Goal: Task Accomplishment & Management: Complete application form

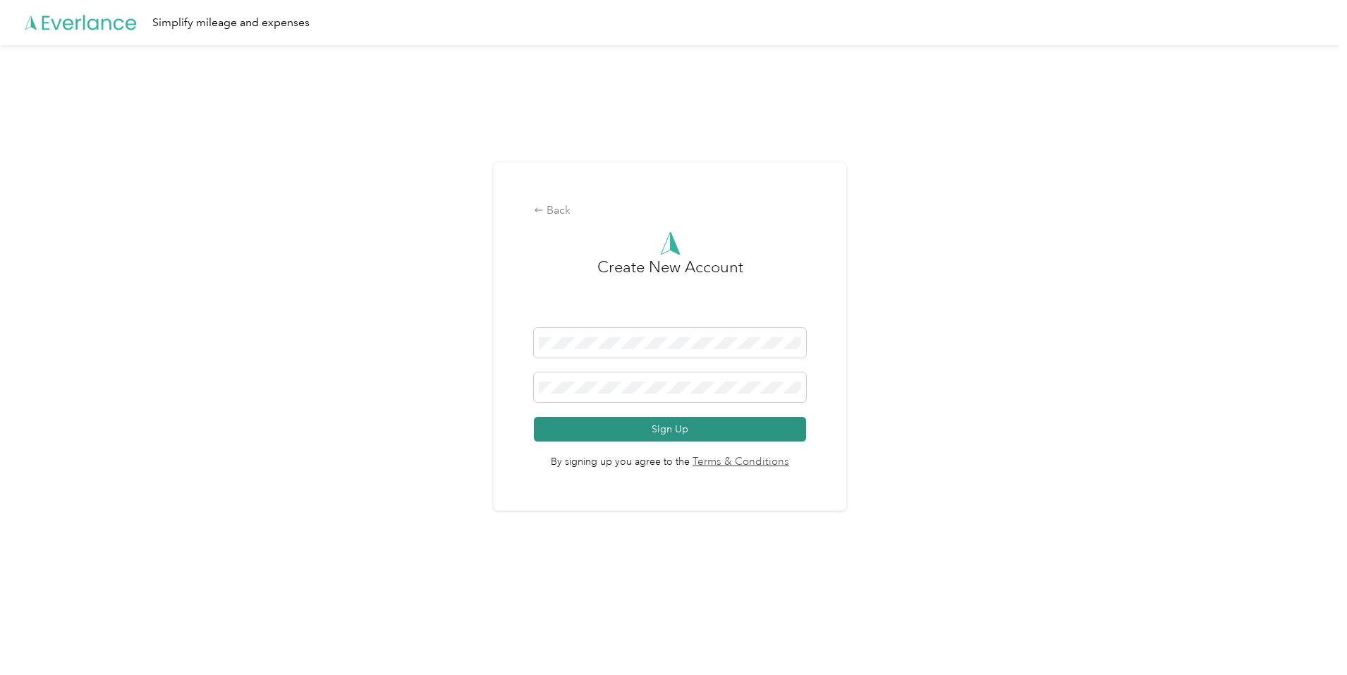
click at [641, 430] on button "Sign Up" at bounding box center [670, 429] width 272 height 25
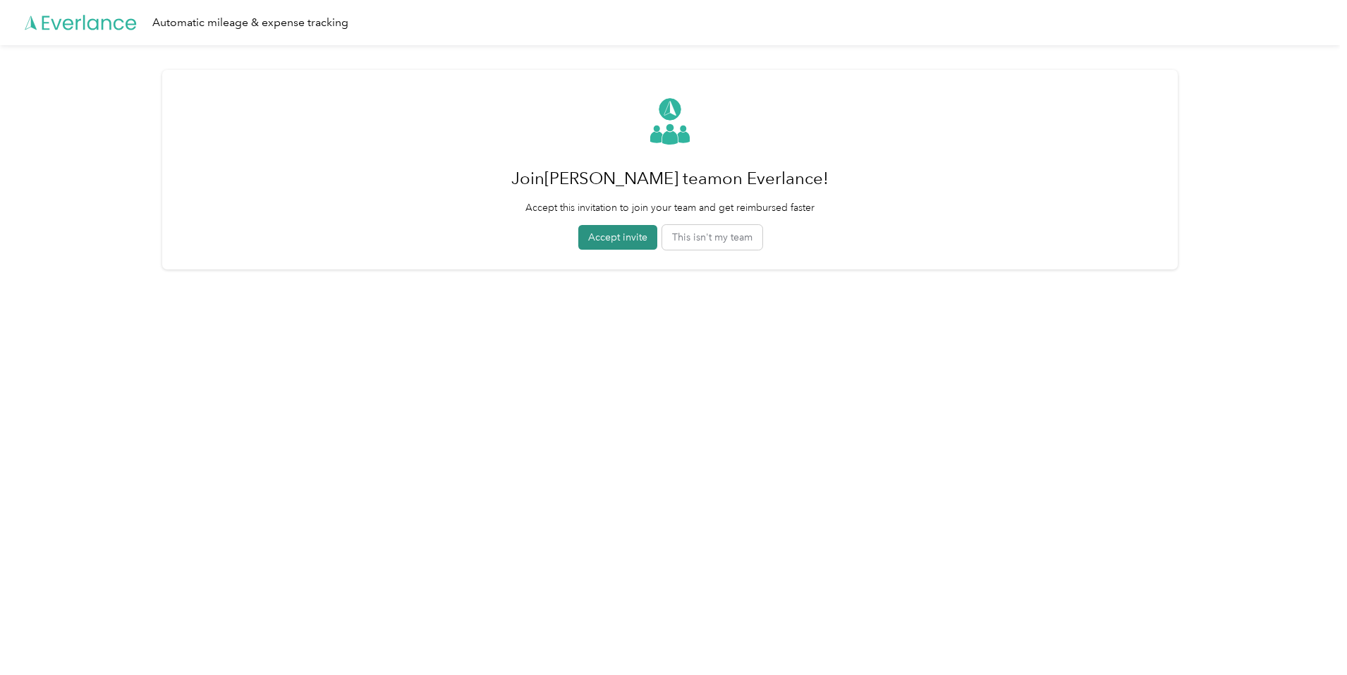
click at [629, 239] on button "Accept invite" at bounding box center [617, 237] width 79 height 25
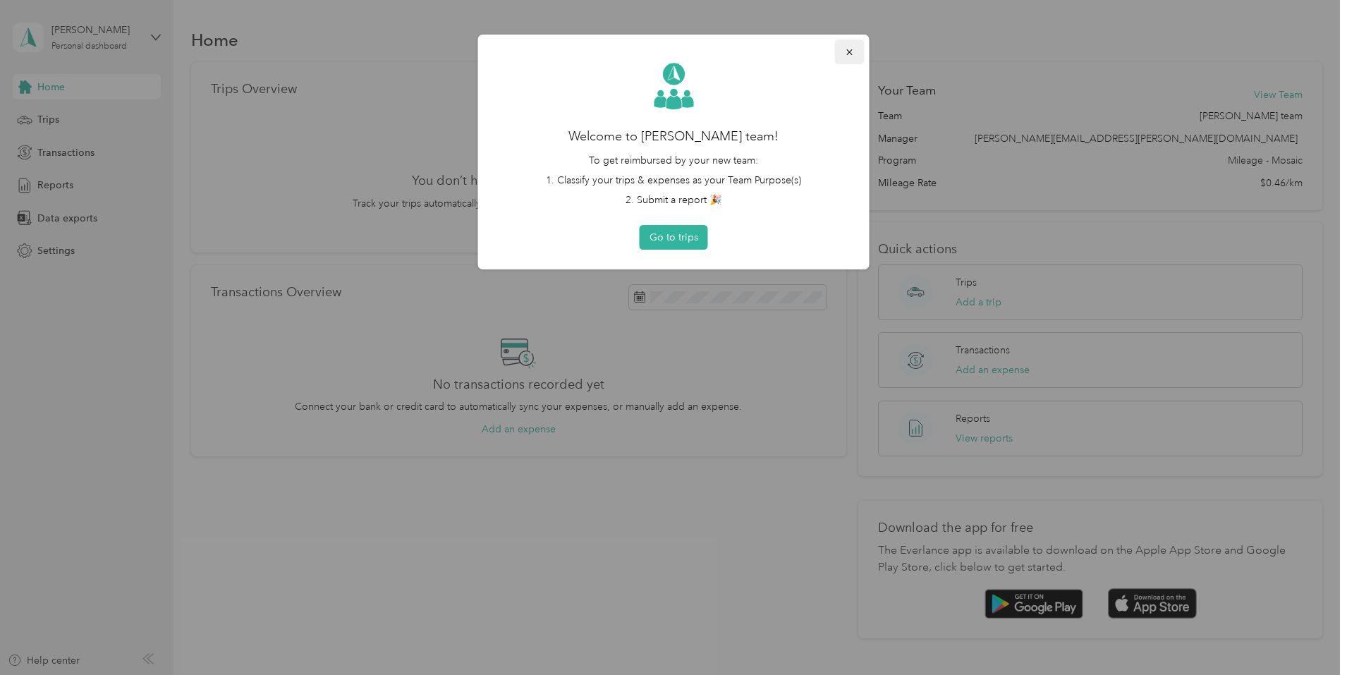
click at [853, 51] on icon "button" at bounding box center [850, 52] width 10 height 10
